Goal: Task Accomplishment & Management: Complete application form

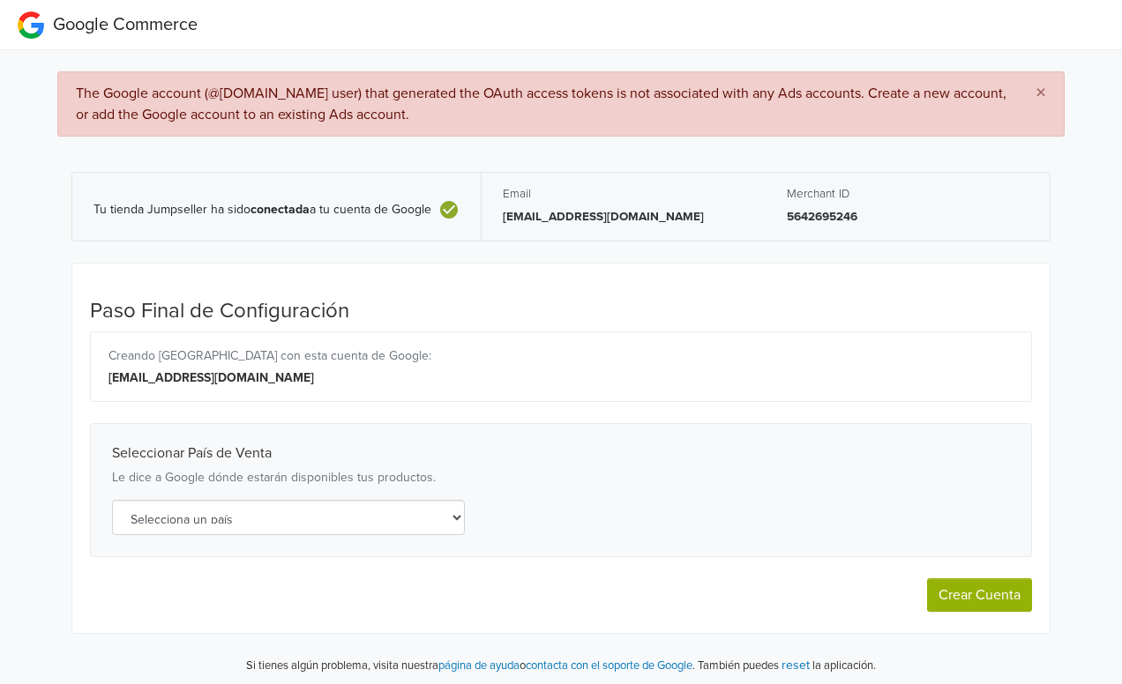
select select "cl"
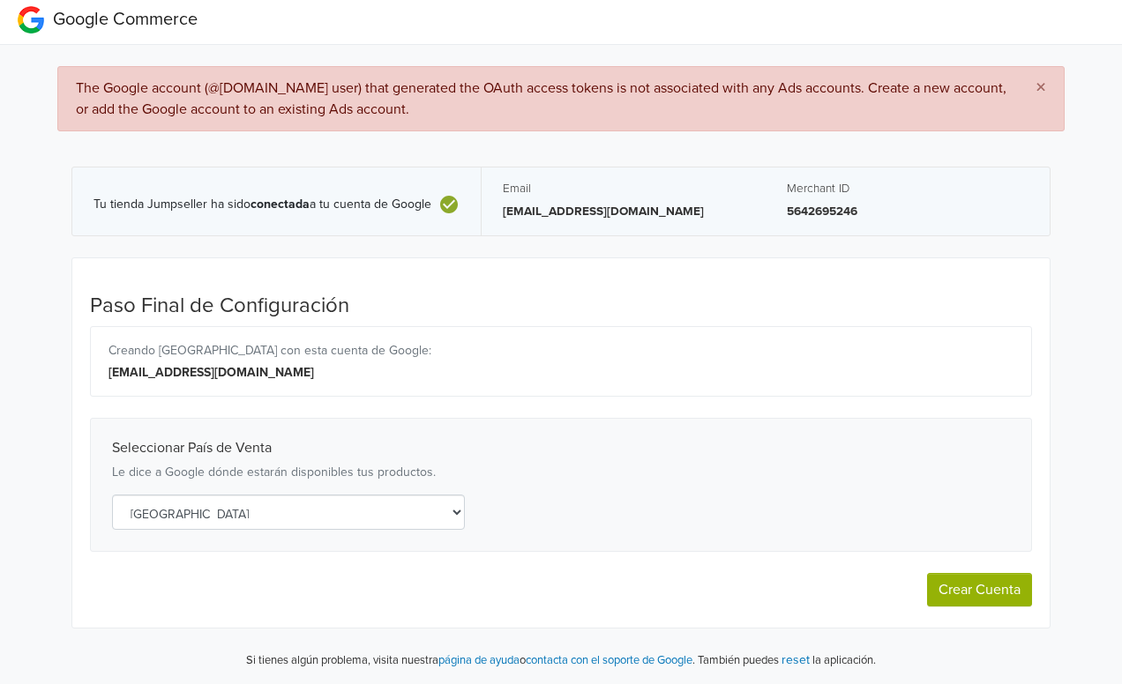
click at [995, 581] on button "Crear Cuenta" at bounding box center [979, 590] width 105 height 34
select select "cl"
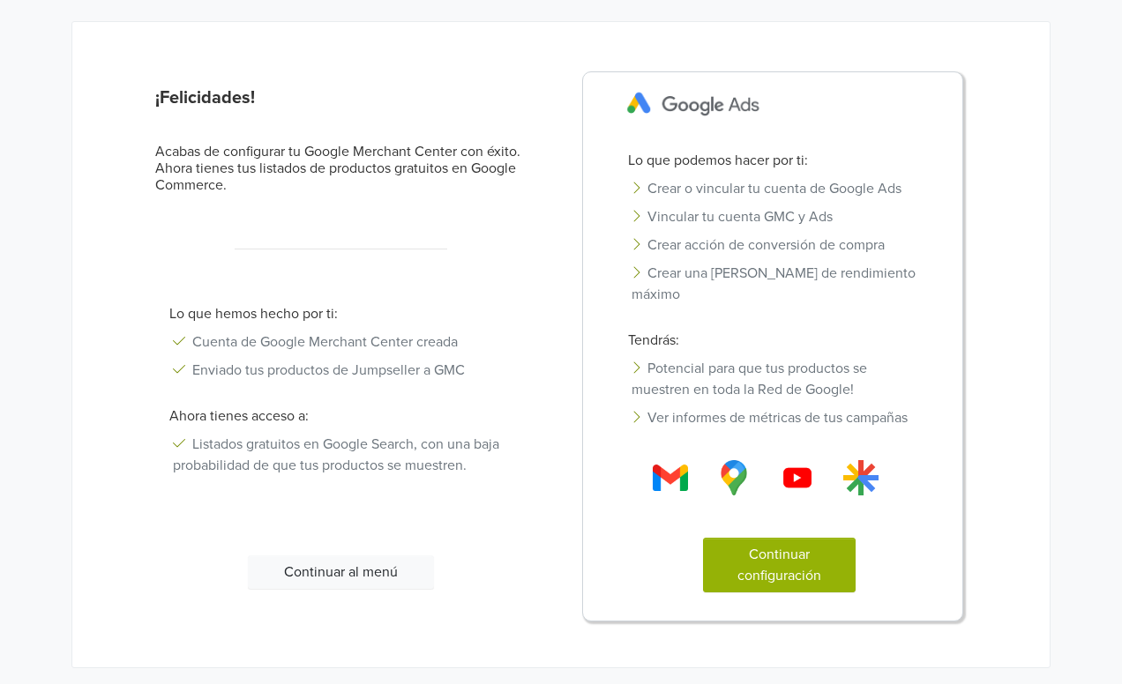
scroll to position [154, 0]
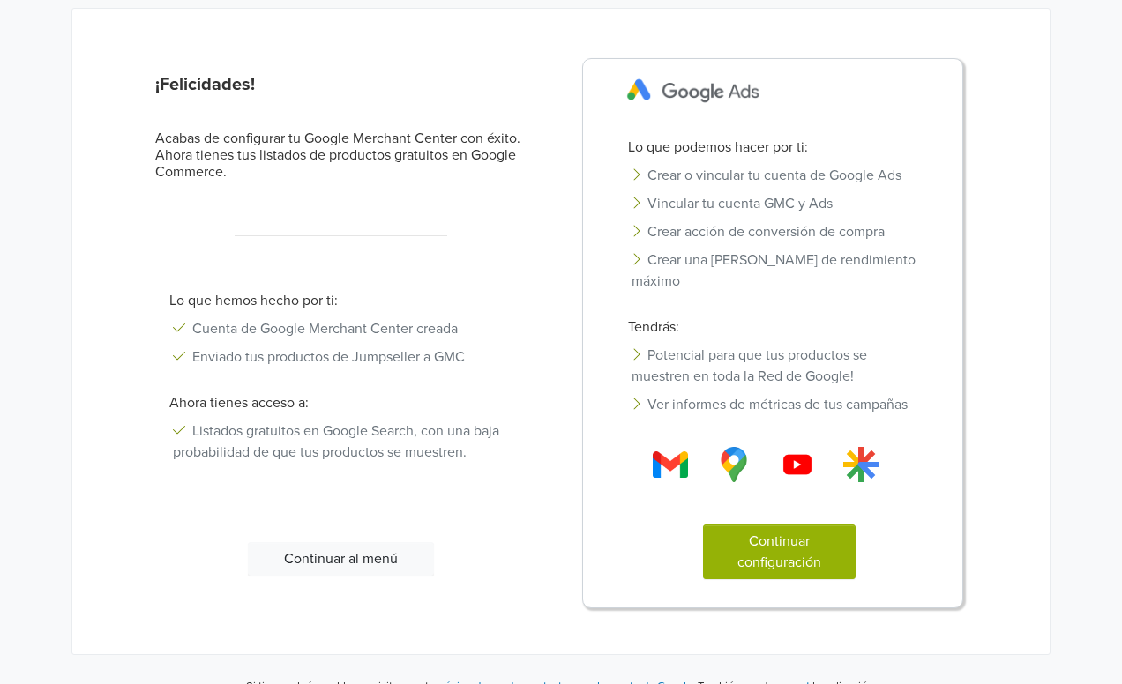
click at [757, 548] on button "Continuar configuración" at bounding box center [779, 552] width 153 height 55
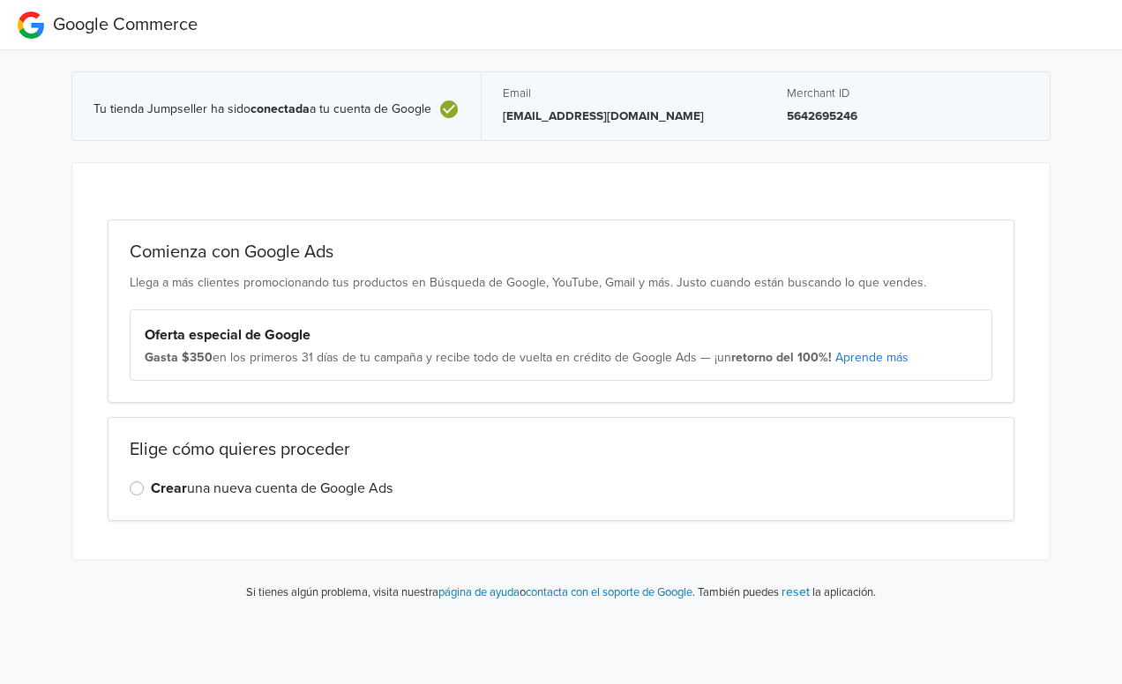
click at [342, 484] on label "Crear una nueva cuenta de Google Ads" at bounding box center [272, 488] width 242 height 21
click at [0, 0] on input "Crear una nueva cuenta de Google Ads" at bounding box center [0, 0] width 0 height 0
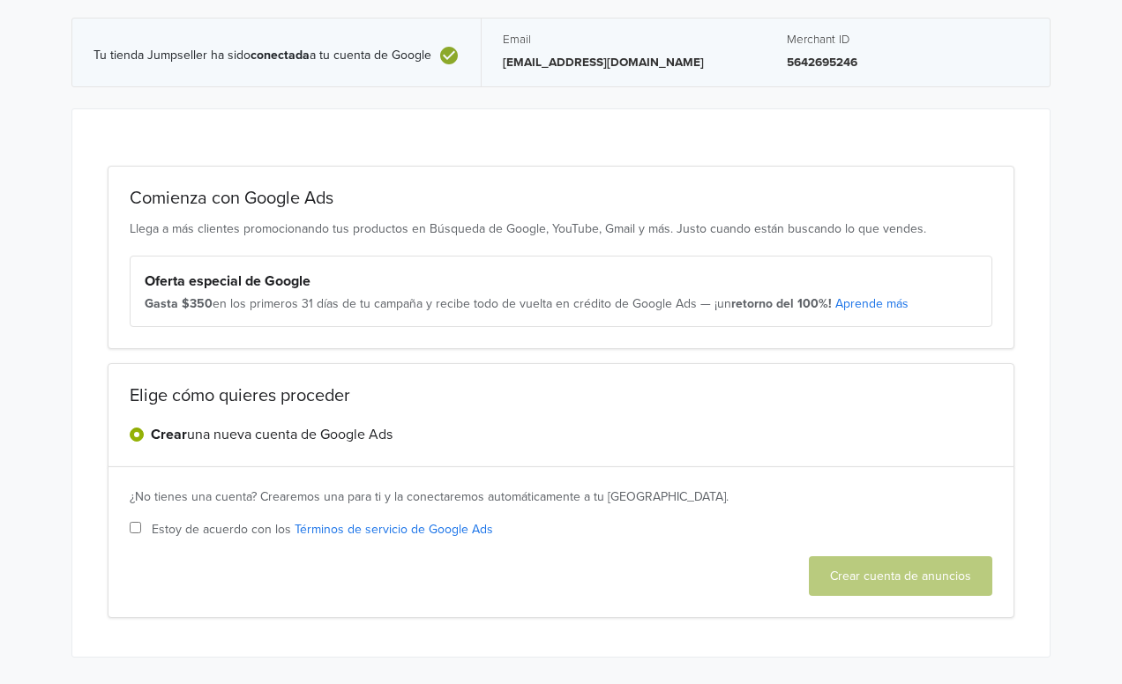
scroll to position [83, 0]
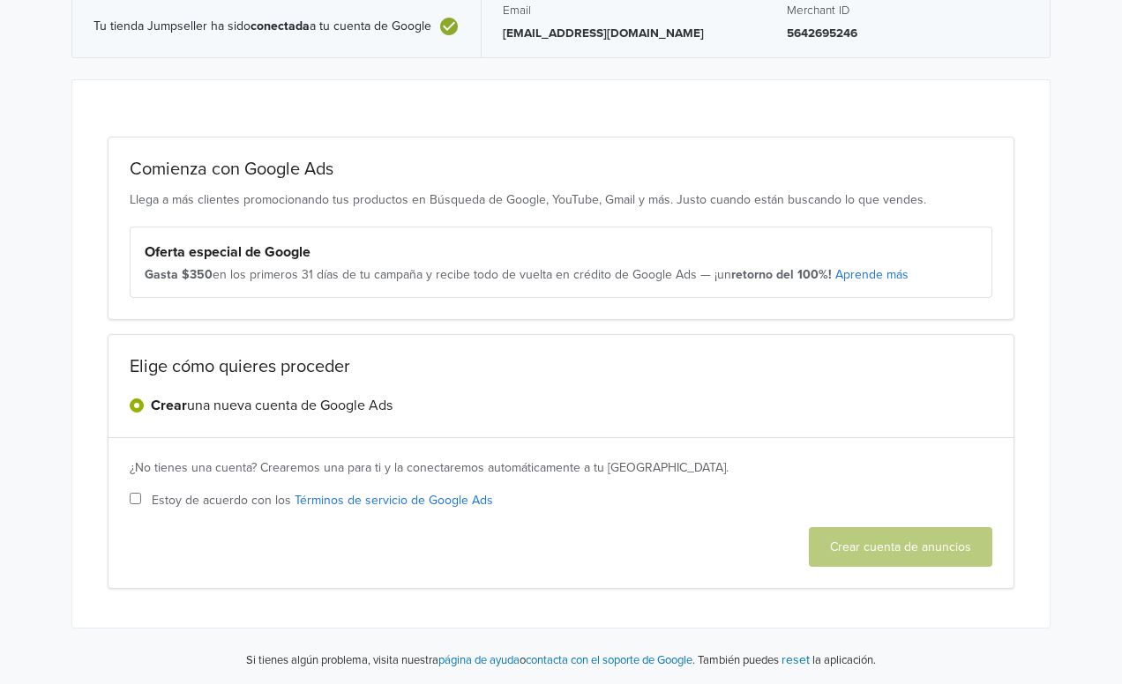
click at [128, 499] on div "¿No tienes una cuenta? Crearemos una para ti y la conectaremos automáticamente …" at bounding box center [561, 513] width 906 height 152
click at [139, 496] on input "Estoy de acuerdo con los Términos de servicio de Google Ads" at bounding box center [135, 498] width 11 height 11
checkbox input "true"
click at [853, 547] on button "Crear cuenta de anuncios" at bounding box center [900, 547] width 183 height 40
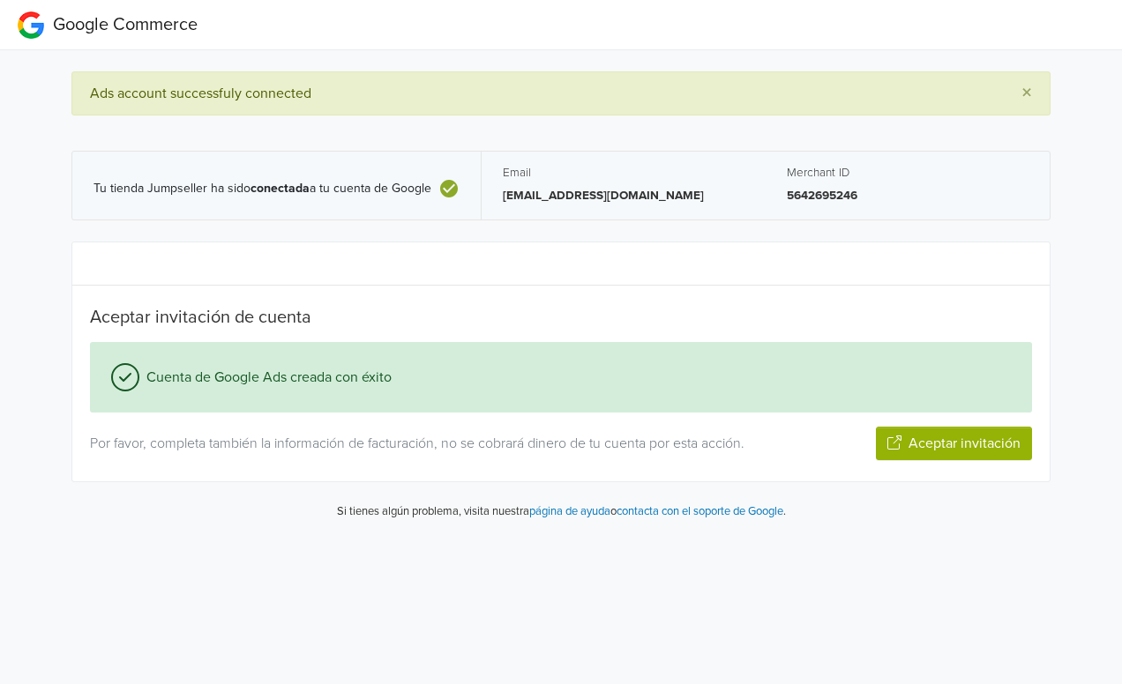
scroll to position [0, 0]
click at [955, 445] on button "Aceptar invitación" at bounding box center [954, 444] width 156 height 34
